Goal: Find specific page/section: Find specific page/section

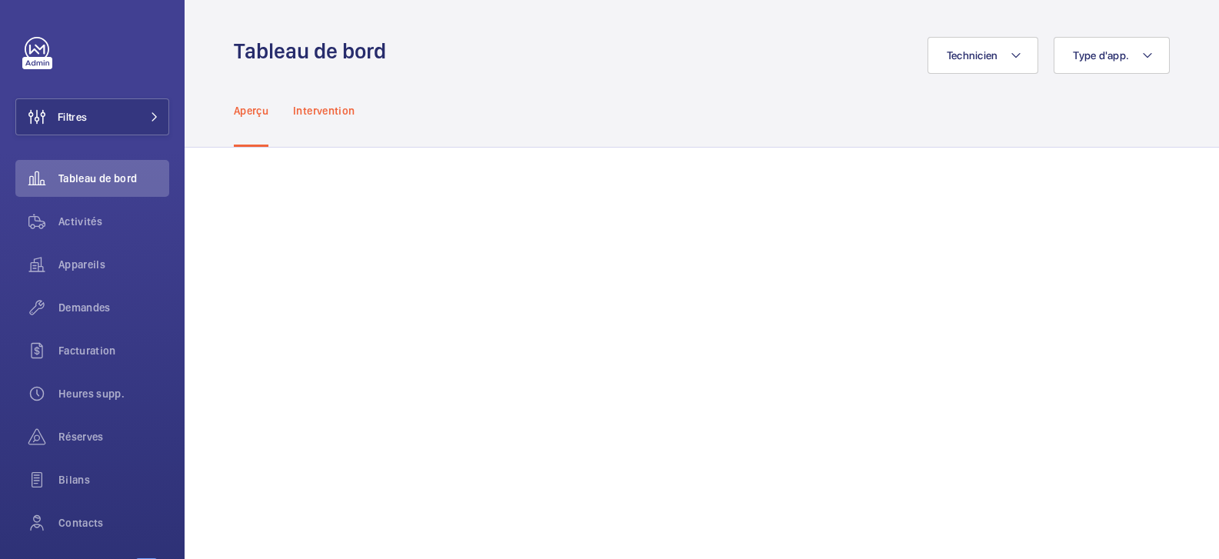
click at [319, 115] on p "Intervention" at bounding box center [324, 110] width 62 height 15
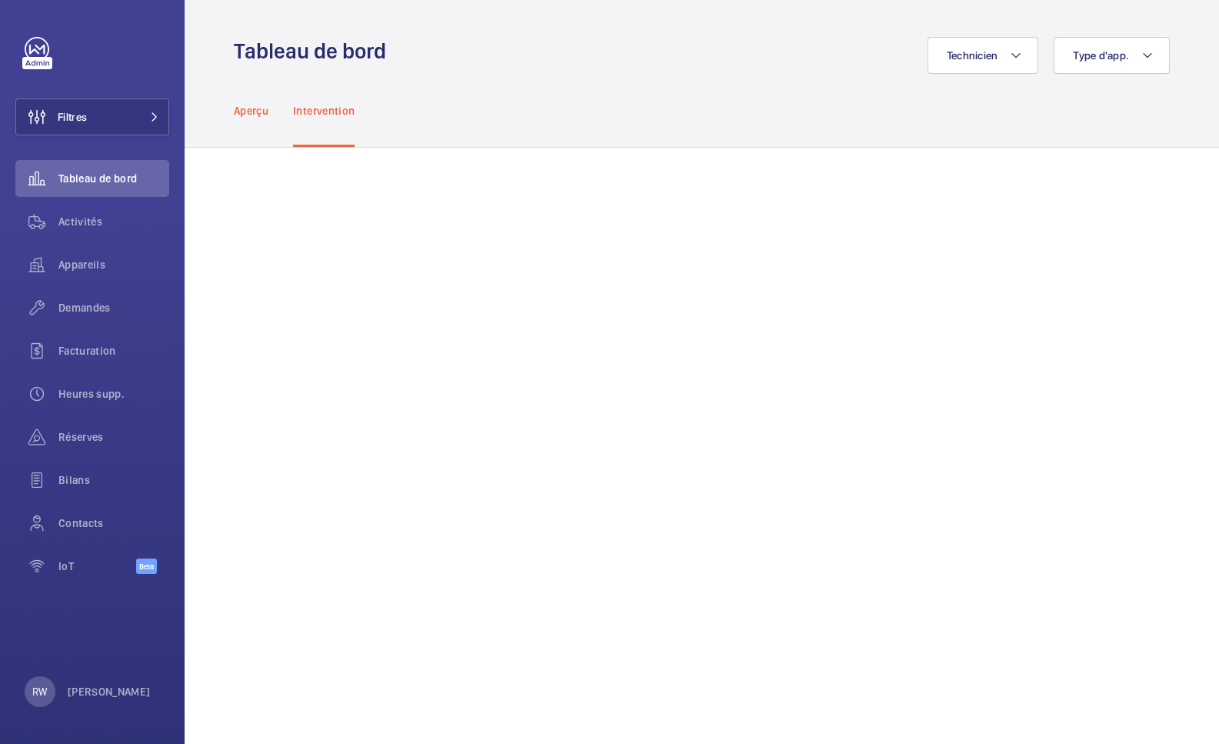
click at [257, 111] on p "Aperçu" at bounding box center [251, 110] width 35 height 15
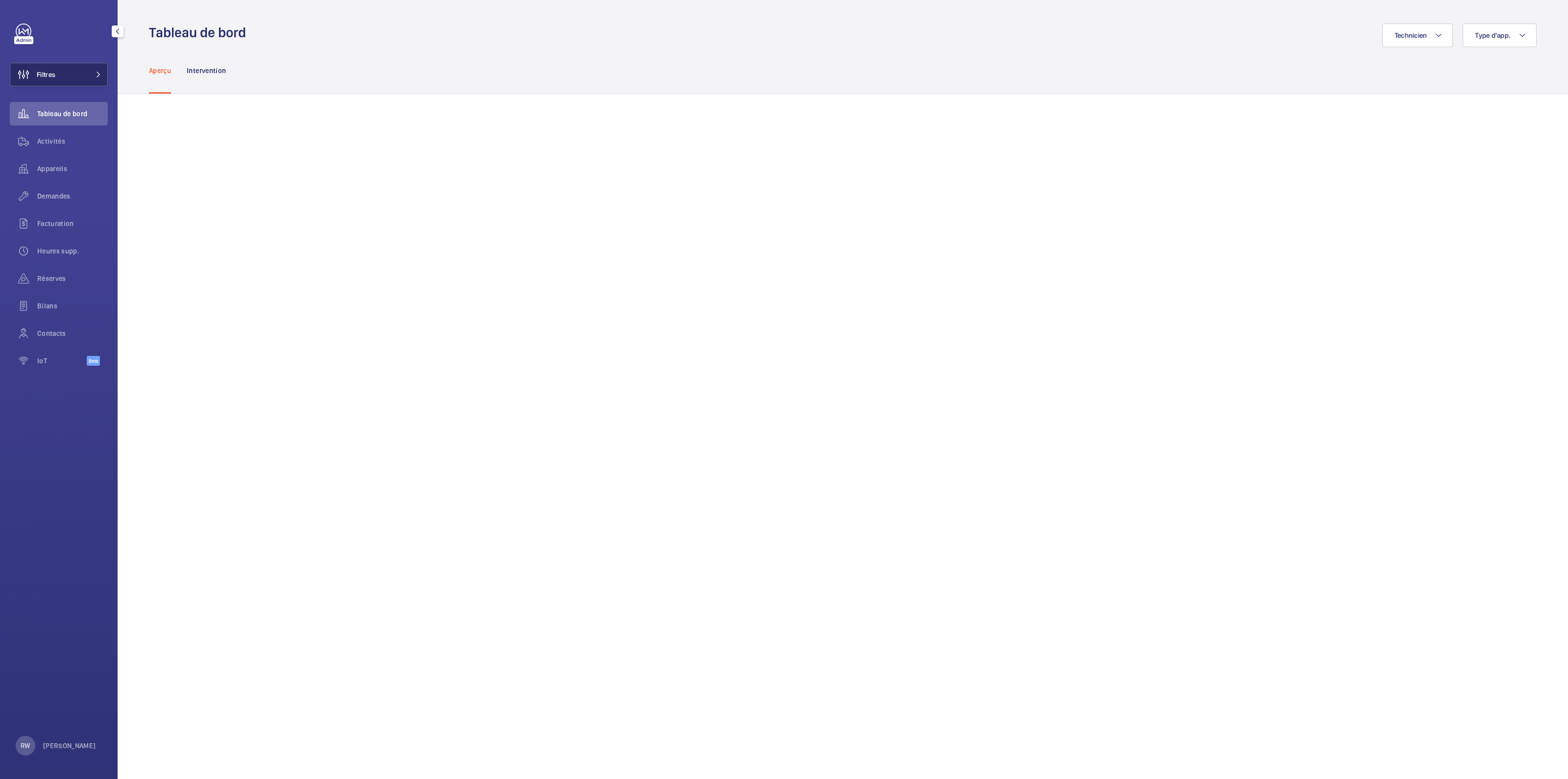
click at [65, 80] on button "Filtres" at bounding box center [59, 74] width 98 height 24
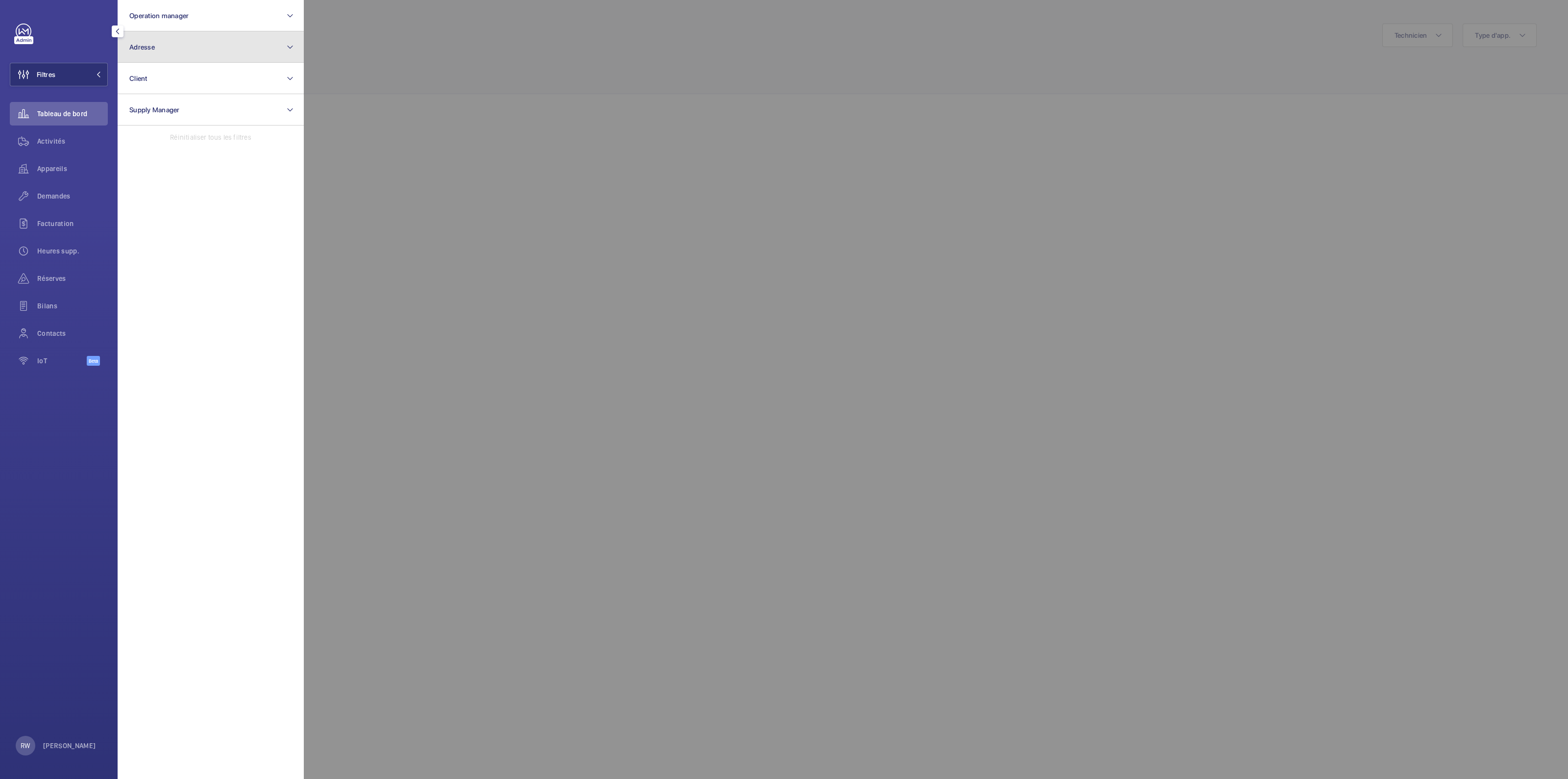
click at [178, 48] on button "Adresse" at bounding box center [211, 46] width 186 height 31
type input "fairway"
click at [197, 113] on span "FAIRWAY - [STREET_ADDRESS][PERSON_NAME]" at bounding box center [211, 110] width 135 height 10
click at [142, 113] on input "FAIRWAY - [STREET_ADDRESS][PERSON_NAME]" at bounding box center [132, 110] width 20 height 20
checkbox input "true"
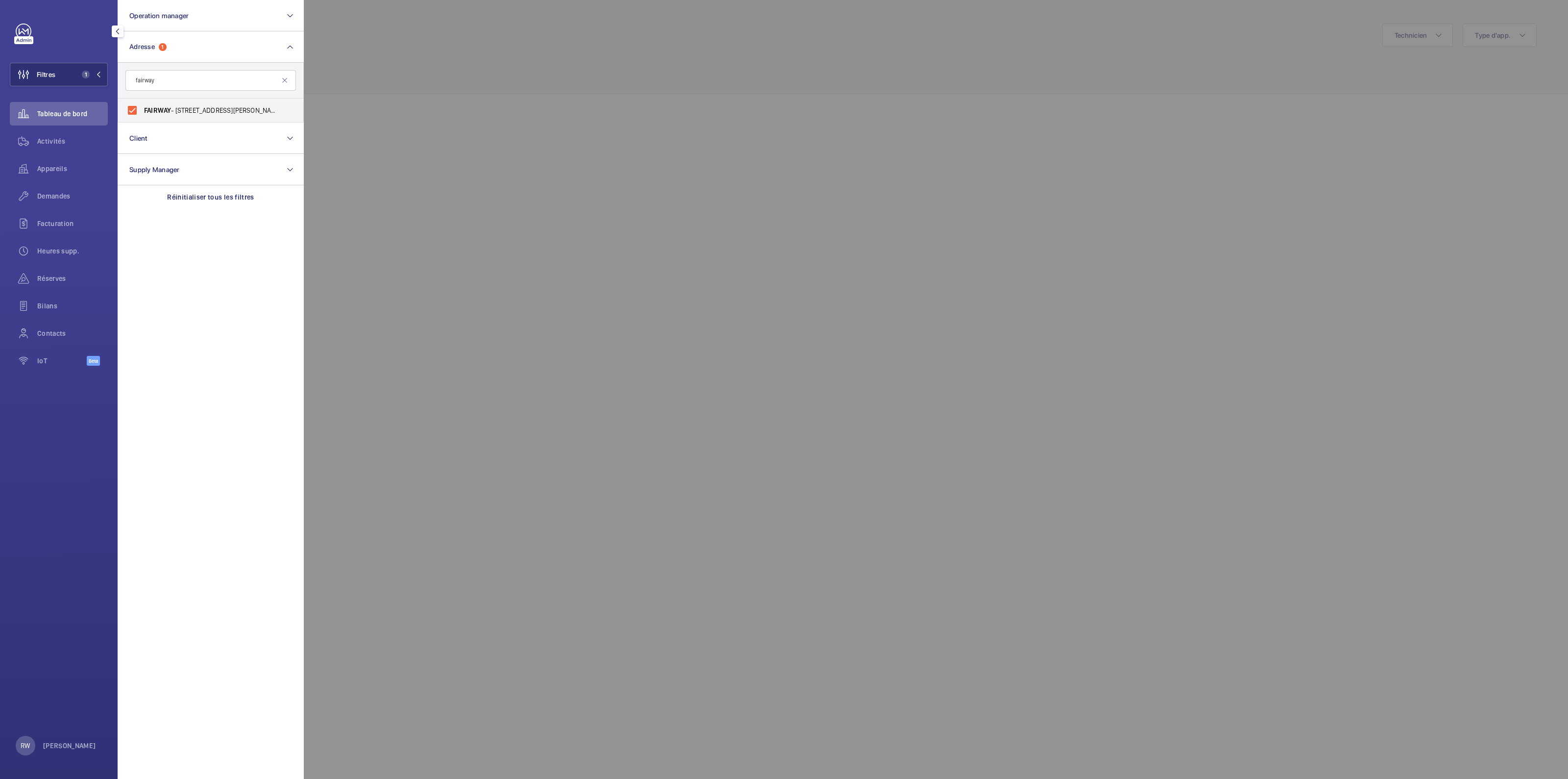
click at [417, 92] on div at bounding box center [1088, 389] width 1568 height 779
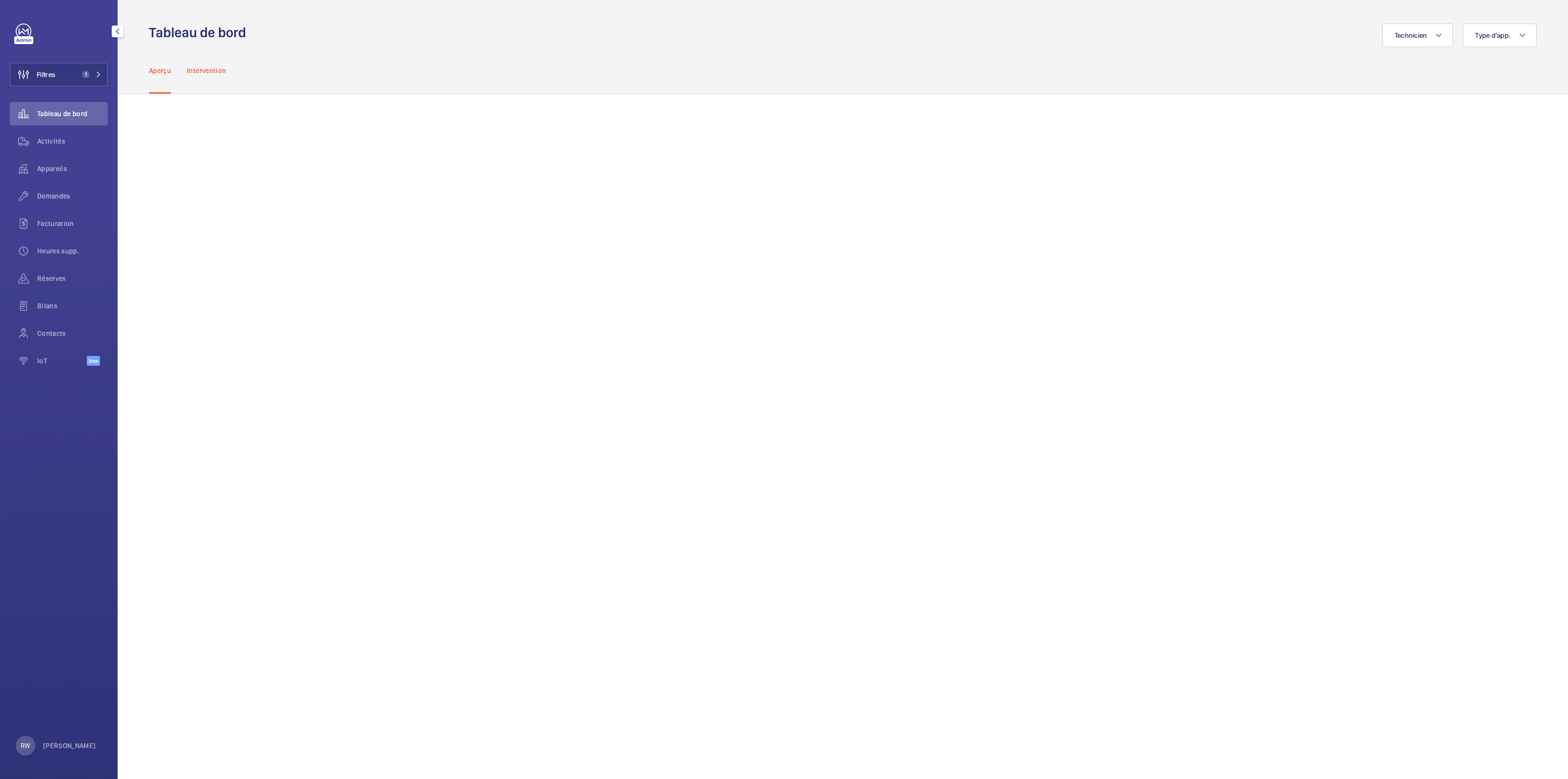
click at [207, 74] on p "Intervention" at bounding box center [206, 70] width 39 height 10
